Goal: Task Accomplishment & Management: Manage account settings

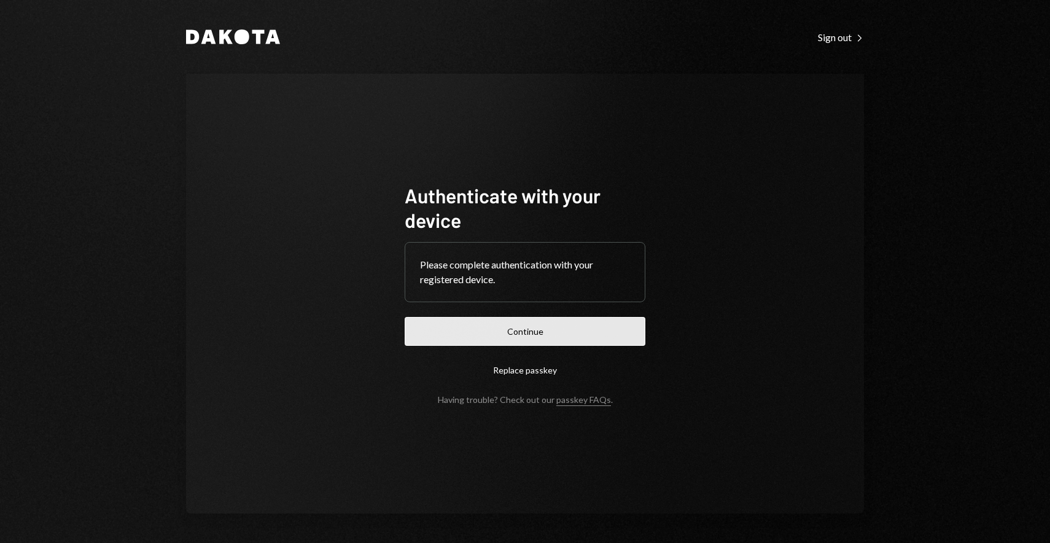
click at [537, 325] on button "Continue" at bounding box center [525, 331] width 241 height 29
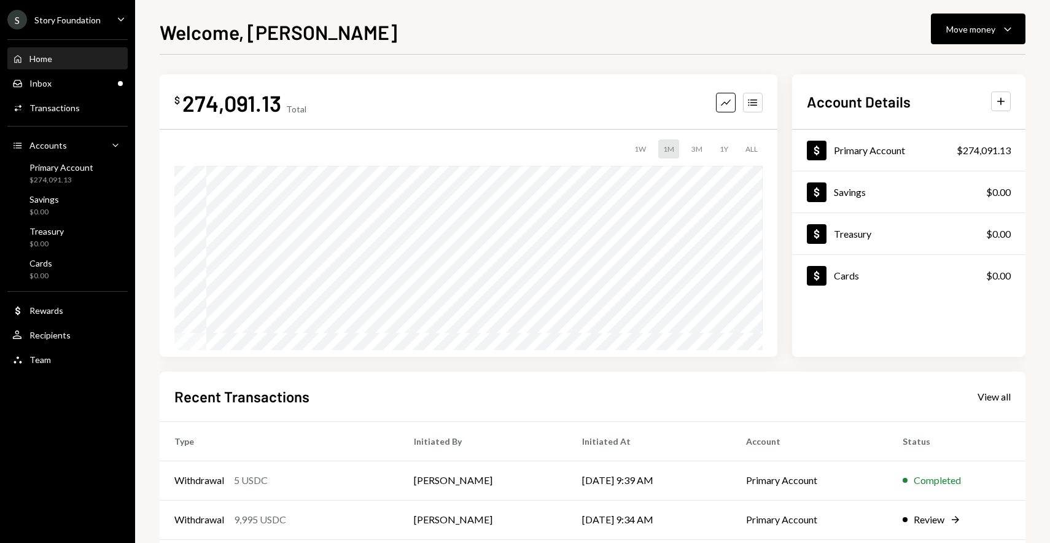
click at [68, 95] on div "Home Home Inbox Inbox Activities Transactions Accounts Accounts Caret Down Prim…" at bounding box center [67, 202] width 135 height 341
click at [68, 92] on div "Inbox Inbox" at bounding box center [67, 83] width 111 height 21
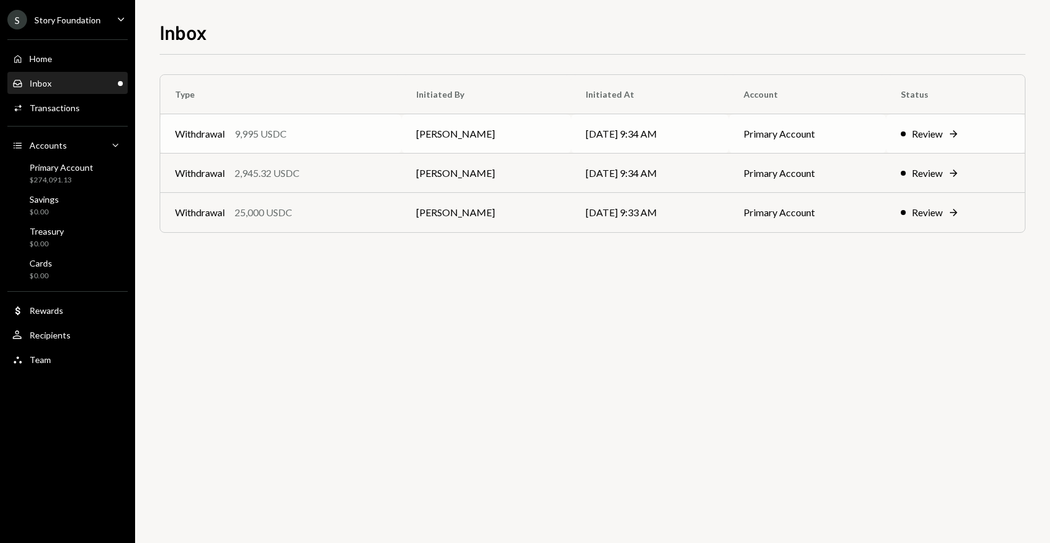
click at [338, 141] on div "Withdrawal 9,995 USDC" at bounding box center [281, 134] width 212 height 15
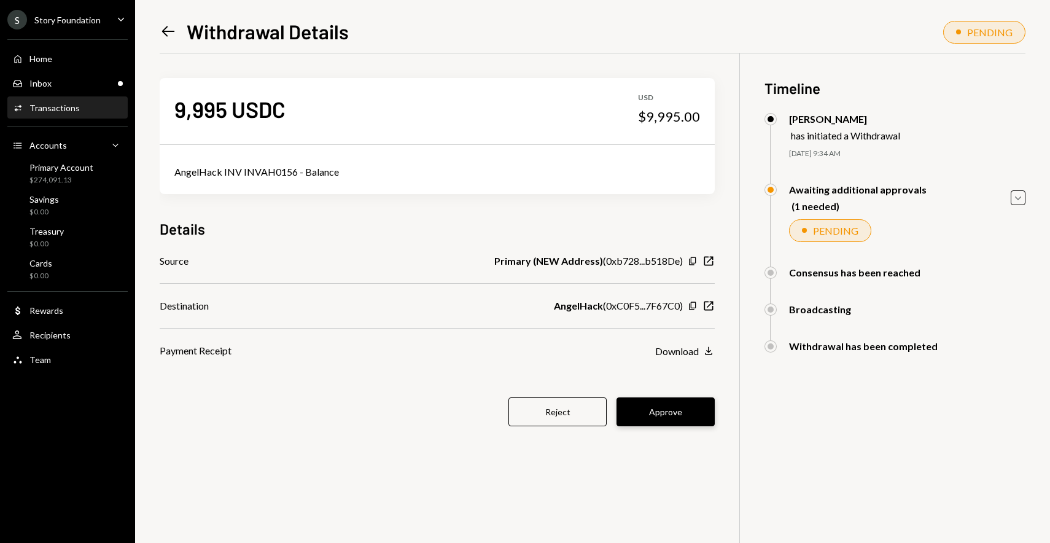
click at [685, 411] on button "Approve" at bounding box center [666, 411] width 98 height 29
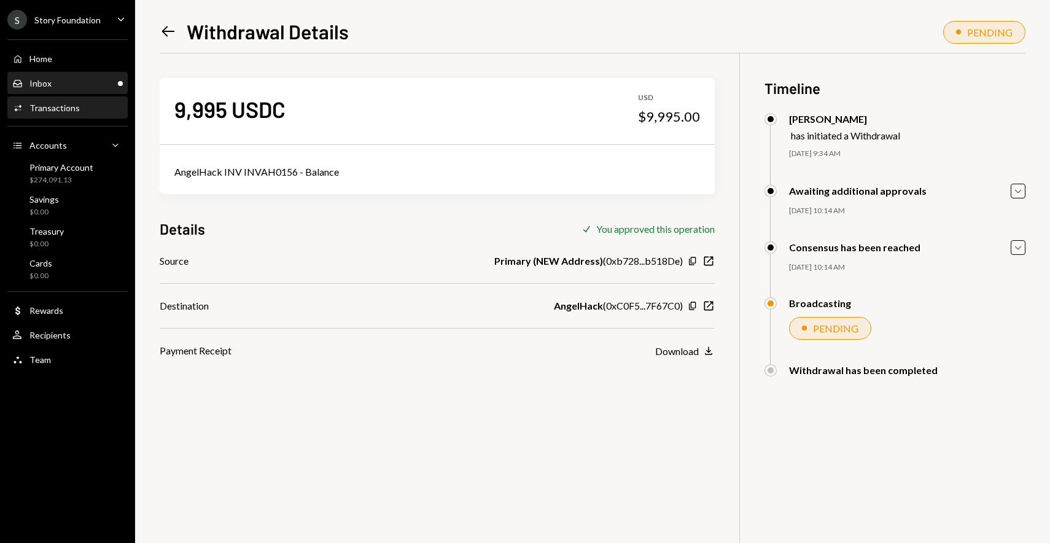
click at [87, 84] on div "Inbox Inbox" at bounding box center [67, 83] width 111 height 11
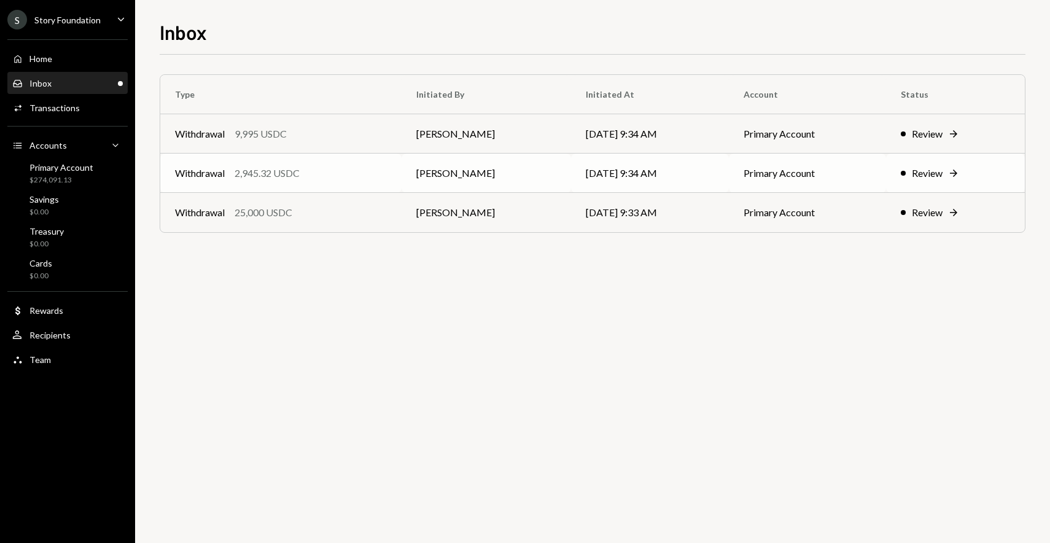
click at [332, 176] on div "Withdrawal 2,945.32 USDC" at bounding box center [281, 173] width 212 height 15
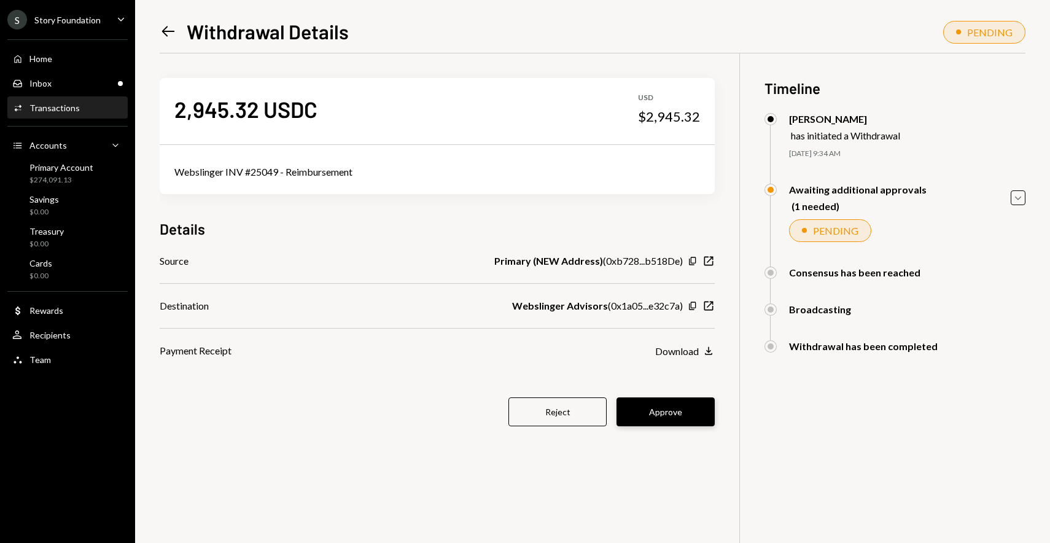
click at [669, 408] on button "Approve" at bounding box center [666, 411] width 98 height 29
